Goal: Transaction & Acquisition: Book appointment/travel/reservation

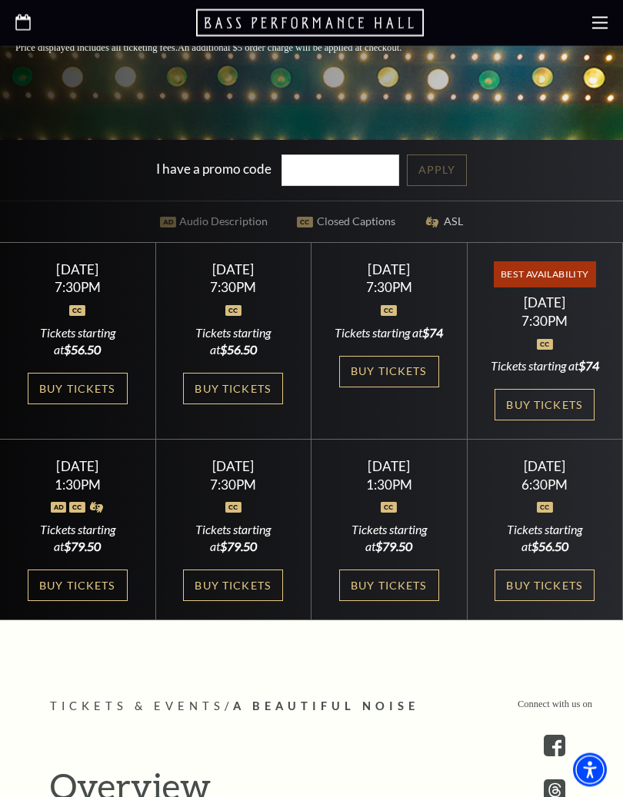
scroll to position [545, 0]
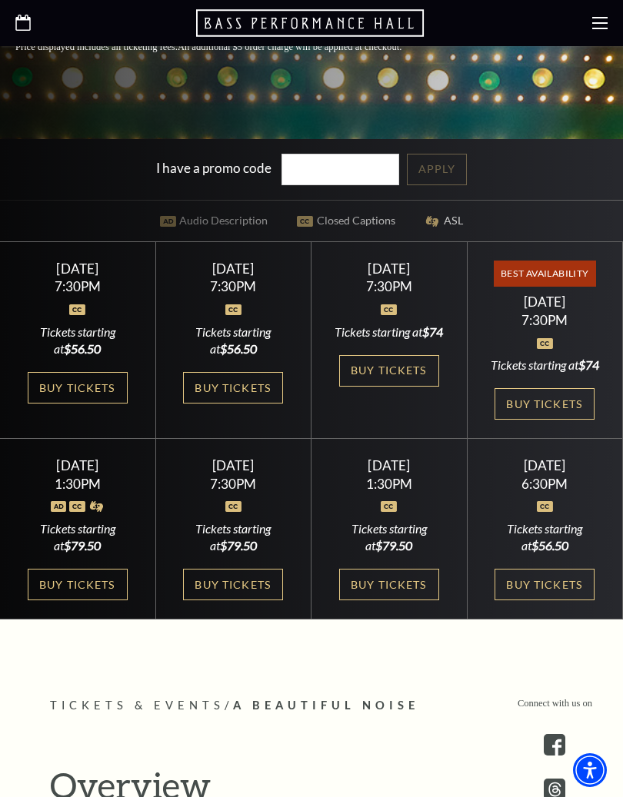
click at [411, 587] on link "Buy Tickets" at bounding box center [389, 585] width 100 height 32
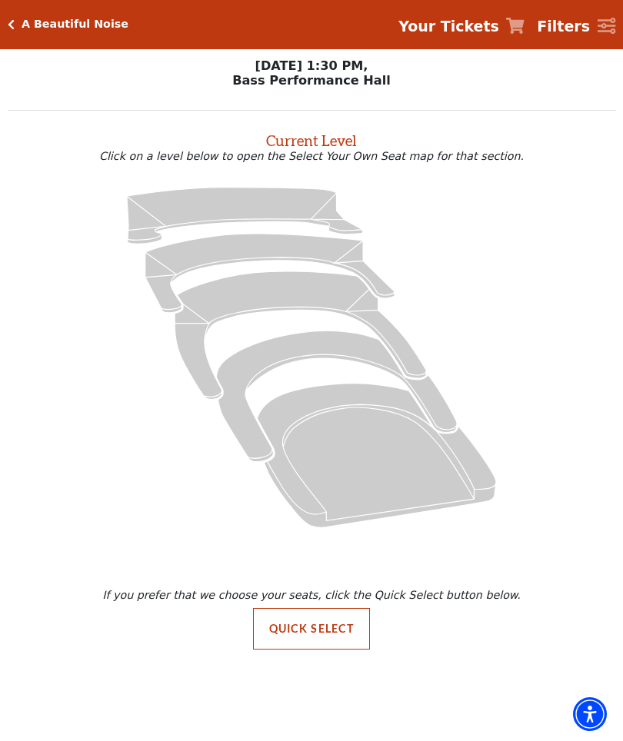
click at [338, 640] on button "Quick Select" at bounding box center [312, 629] width 118 height 42
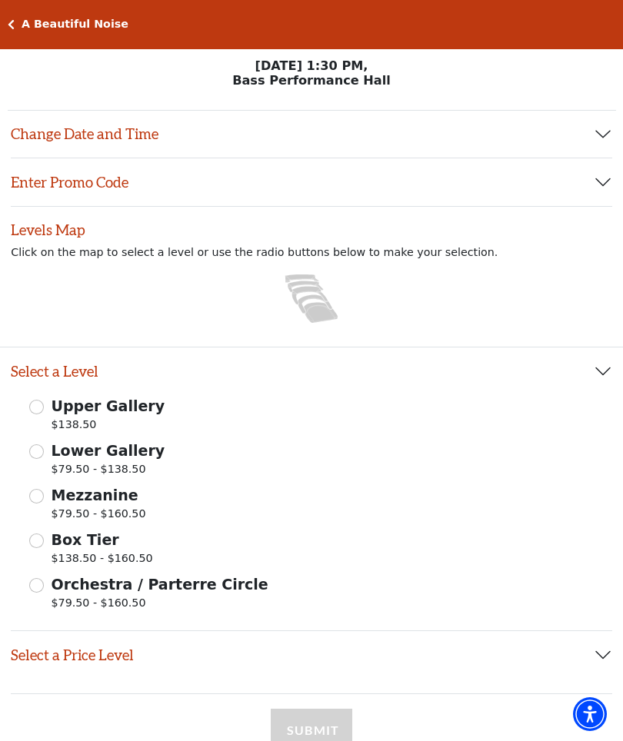
click at [39, 592] on input "Orchestra / Parterre Circle $79.50 - $160.50" at bounding box center [36, 585] width 15 height 15
radio input "true"
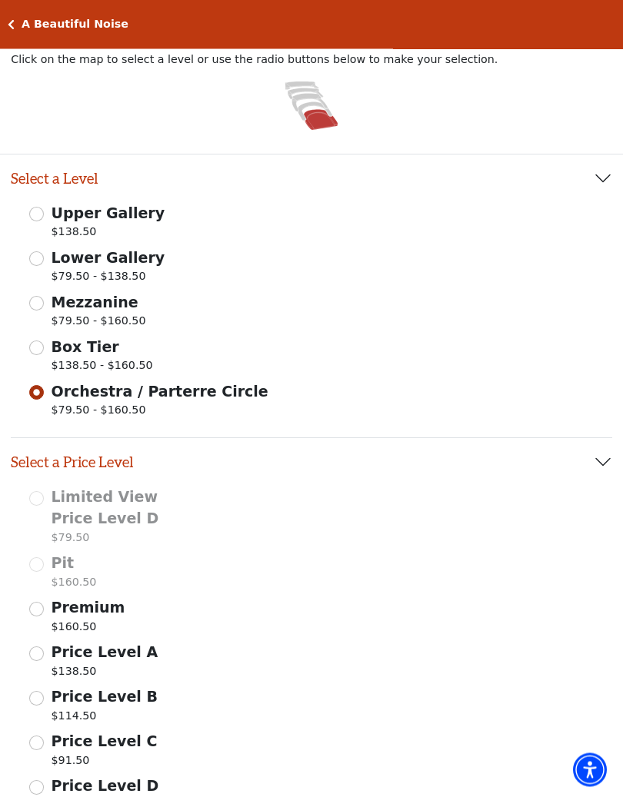
scroll to position [208, 0]
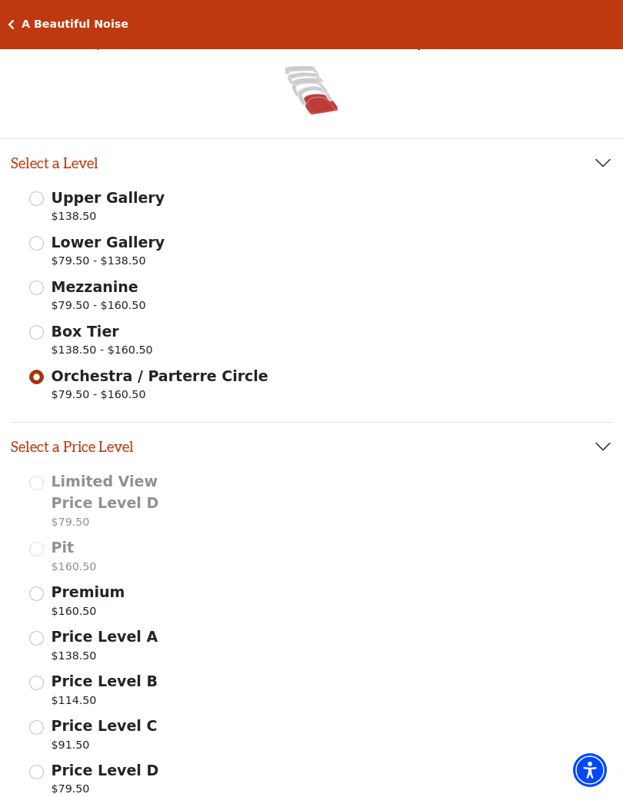
click at [9, 37] on div "A Beautiful Noise Your Tickets Filters" at bounding box center [311, 24] width 623 height 49
click at [9, 19] on icon "Click here to go back to filters" at bounding box center [11, 24] width 7 height 11
